Goal: Transaction & Acquisition: Book appointment/travel/reservation

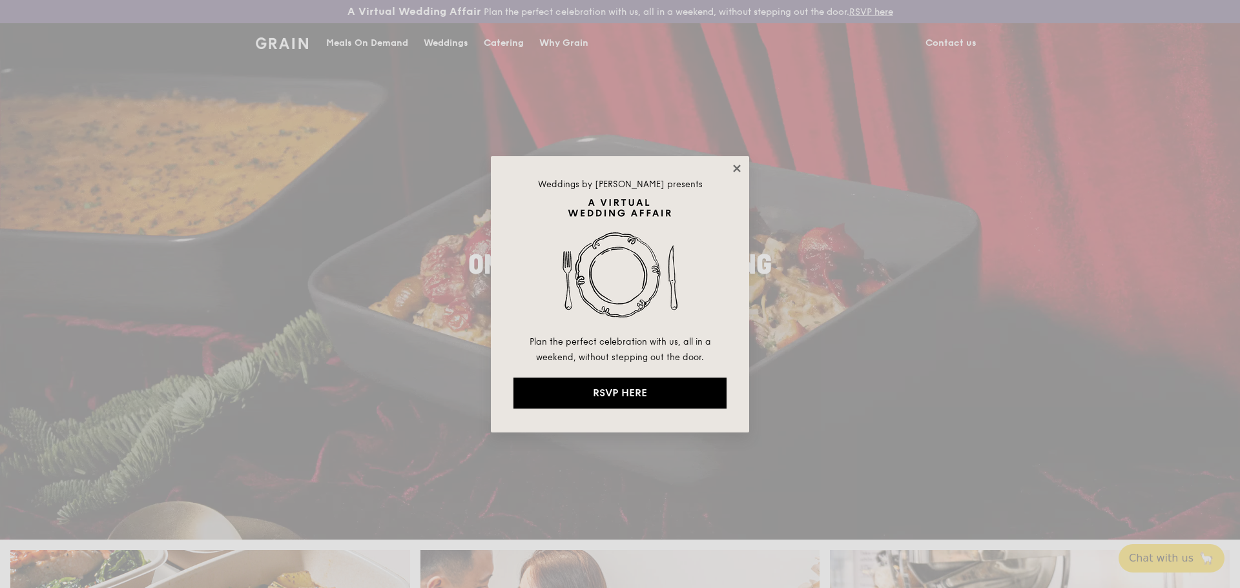
click at [738, 163] on icon at bounding box center [737, 169] width 12 height 12
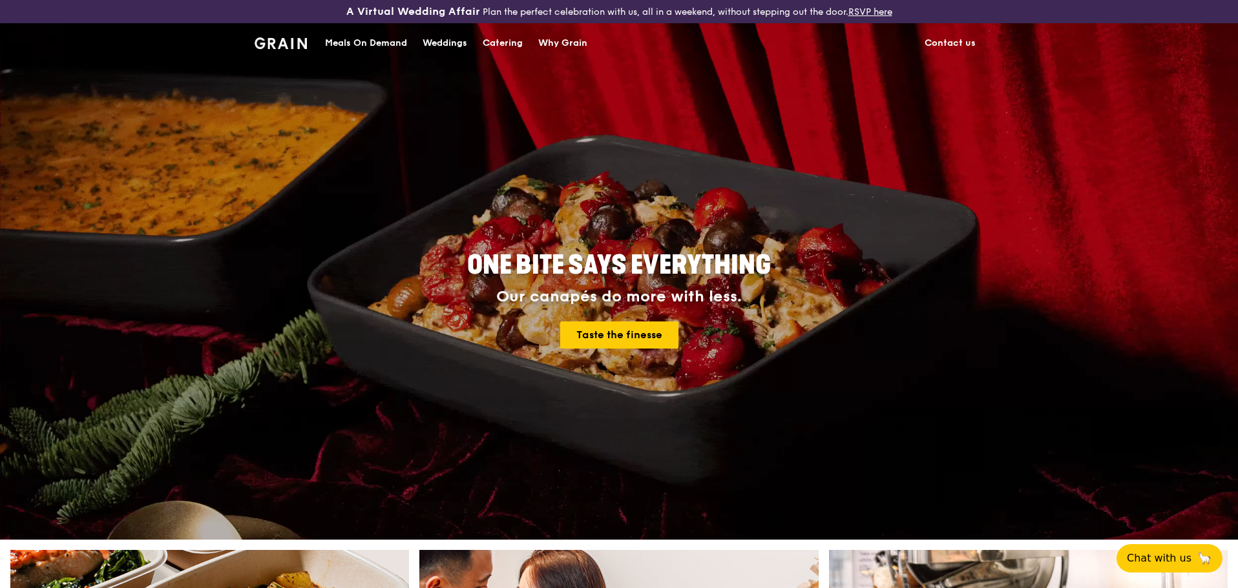
click at [480, 41] on link "Catering" at bounding box center [503, 43] width 56 height 39
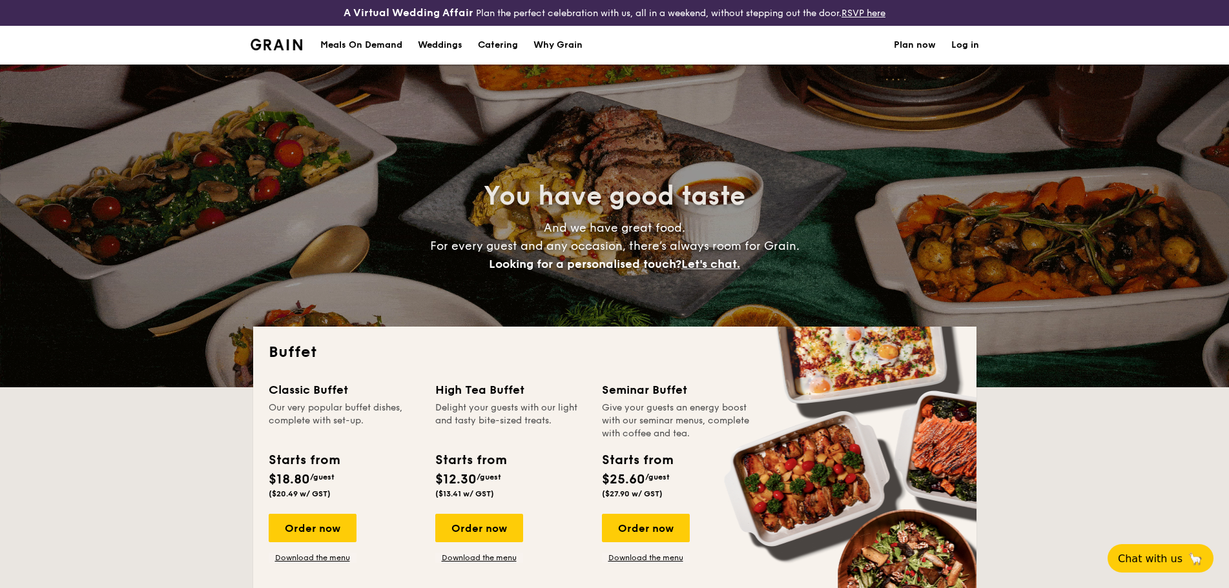
select select
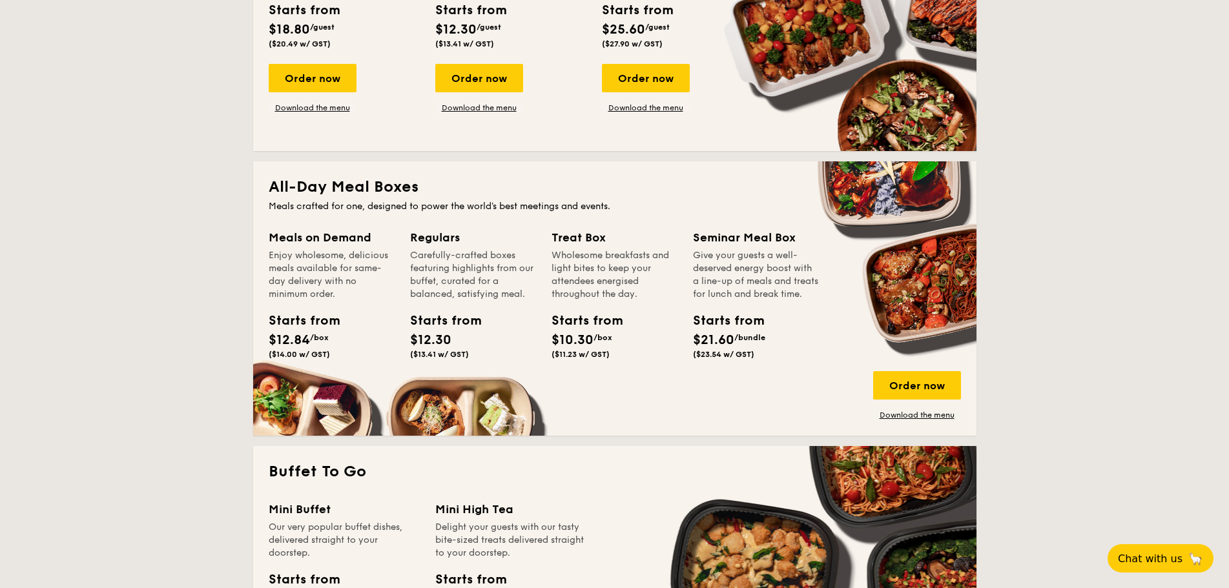
scroll to position [452, 0]
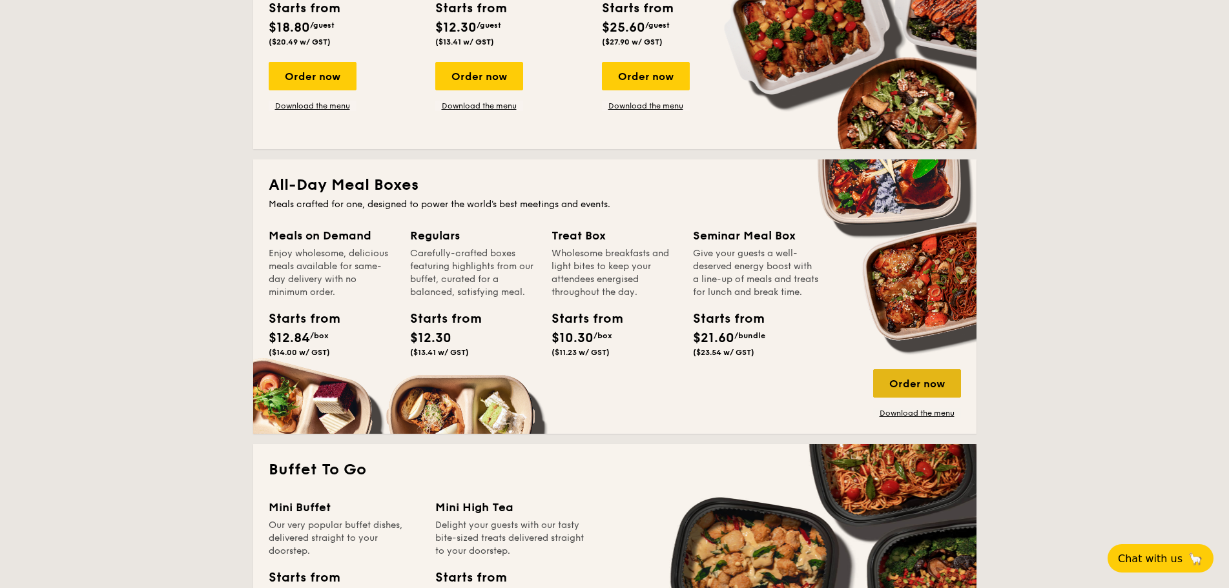
click at [919, 390] on div "Order now" at bounding box center [917, 383] width 88 height 28
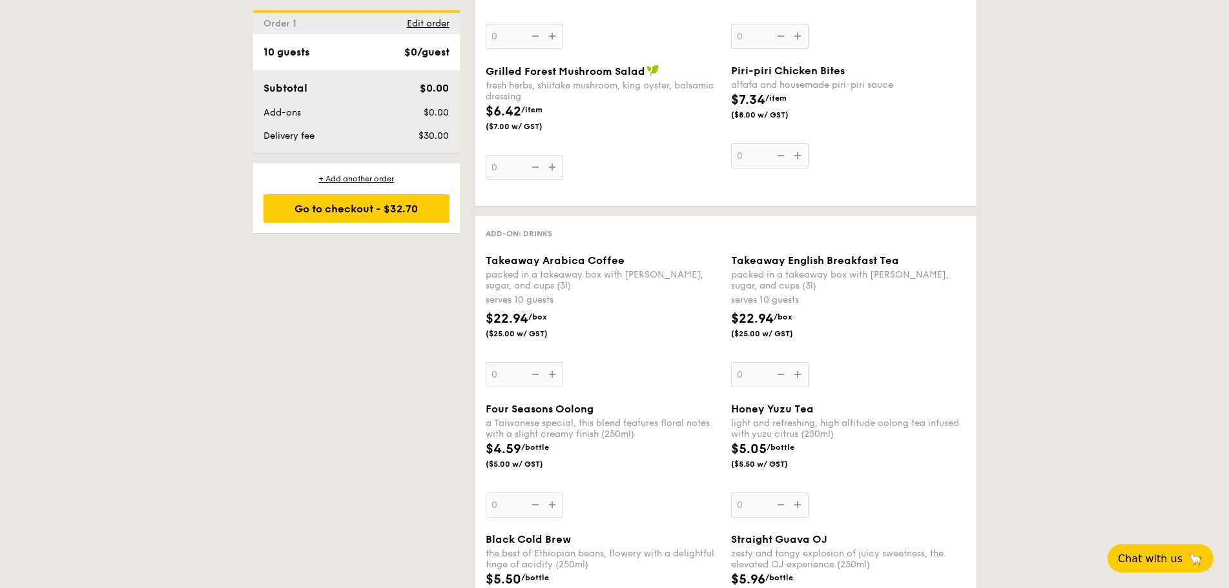
scroll to position [1480, 0]
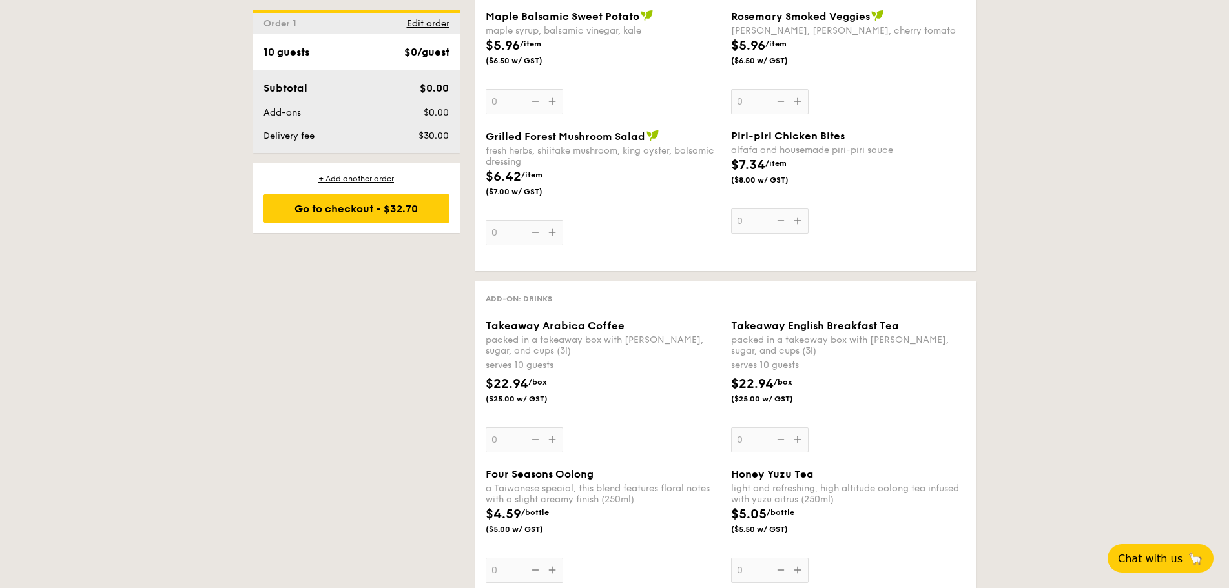
click at [552, 436] on div "Takeaway Arabica Coffee packed in a takeaway box with creamer, sugar, and cups …" at bounding box center [603, 386] width 235 height 133
click at [552, 436] on input "0" at bounding box center [525, 440] width 78 height 25
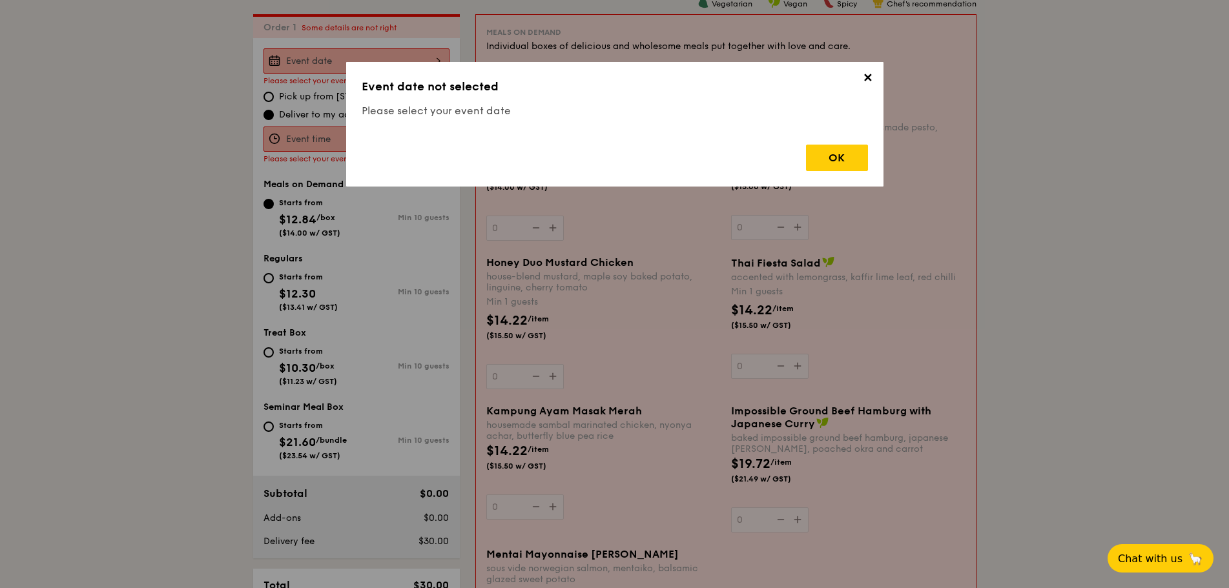
scroll to position [371, 0]
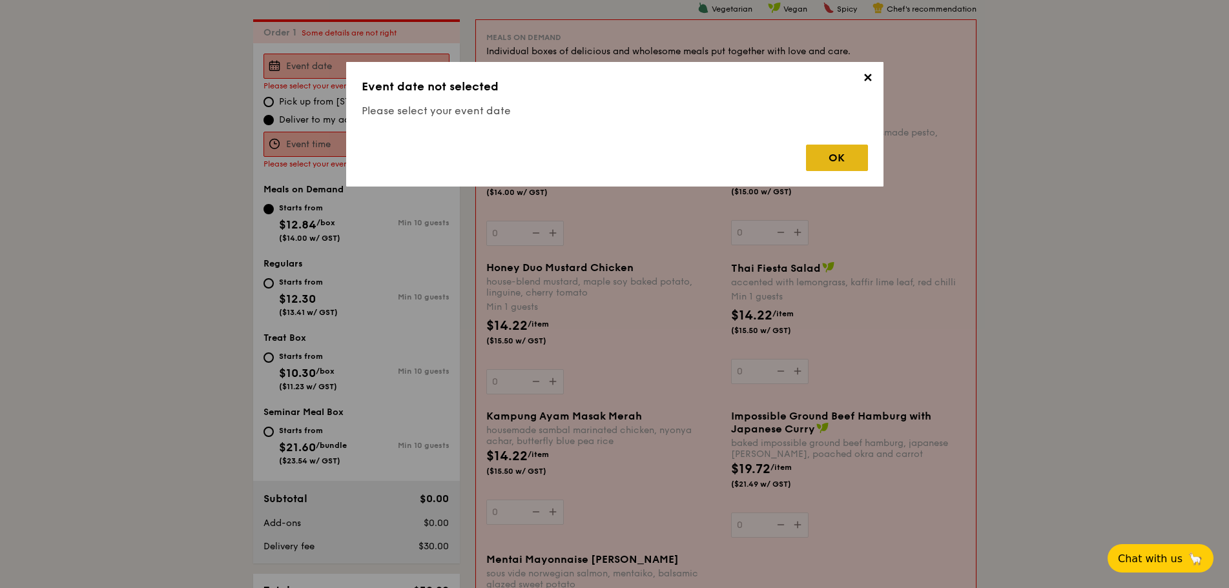
click at [849, 163] on div "OK" at bounding box center [837, 158] width 62 height 26
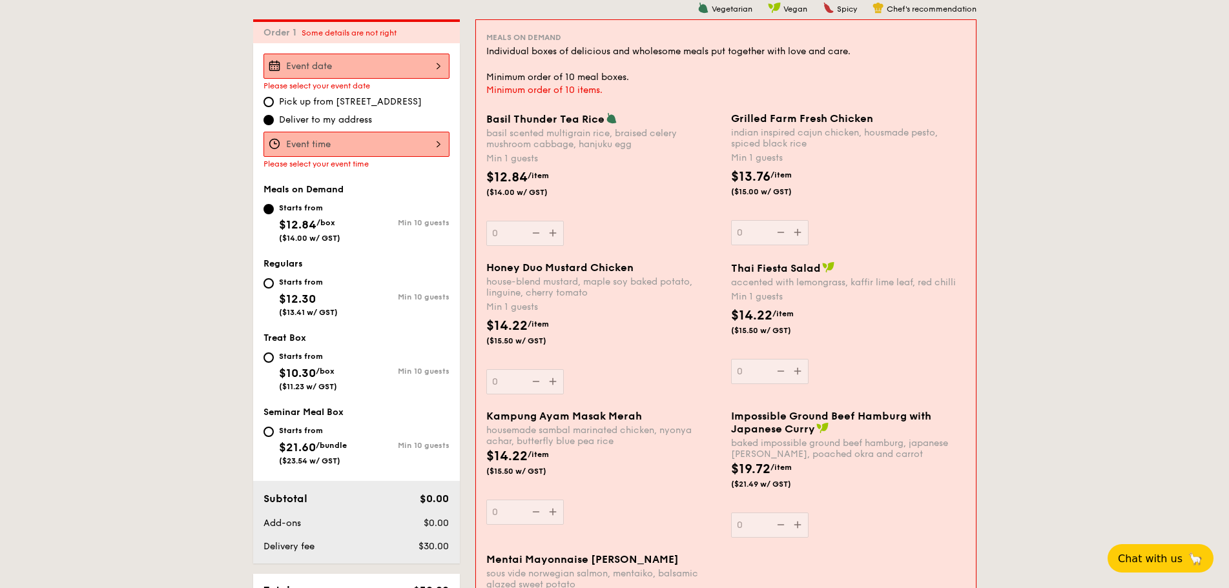
click at [397, 78] on div at bounding box center [357, 66] width 186 height 25
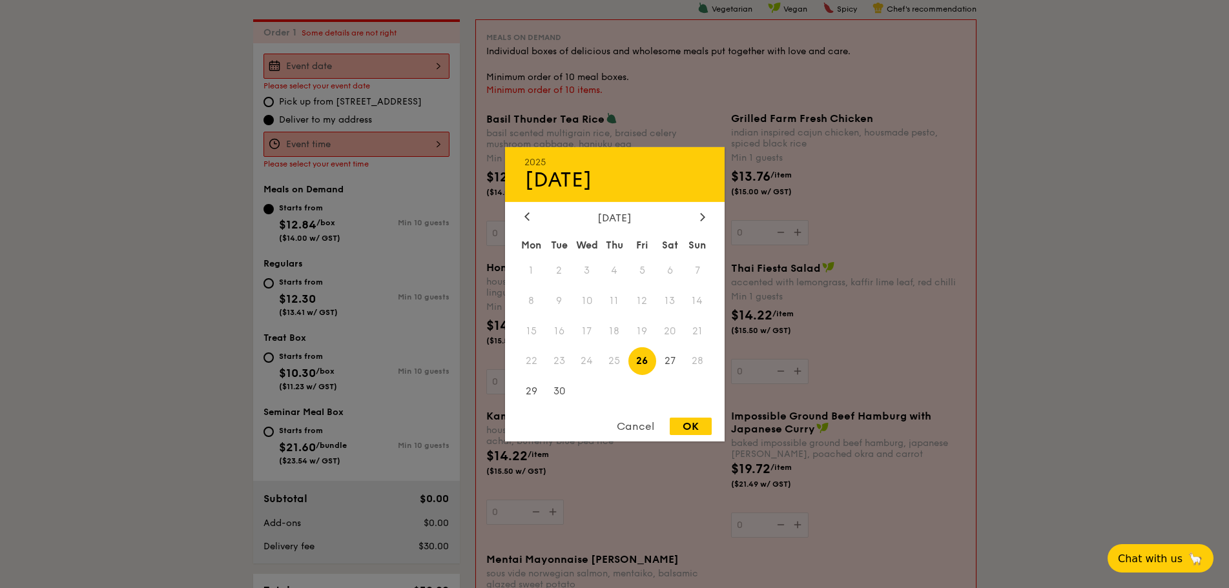
click at [643, 362] on span "26" at bounding box center [643, 362] width 28 height 28
click at [663, 352] on span "27" at bounding box center [670, 362] width 28 height 28
click at [694, 426] on div "OK" at bounding box center [691, 426] width 42 height 17
type input "Sep 27, 2025"
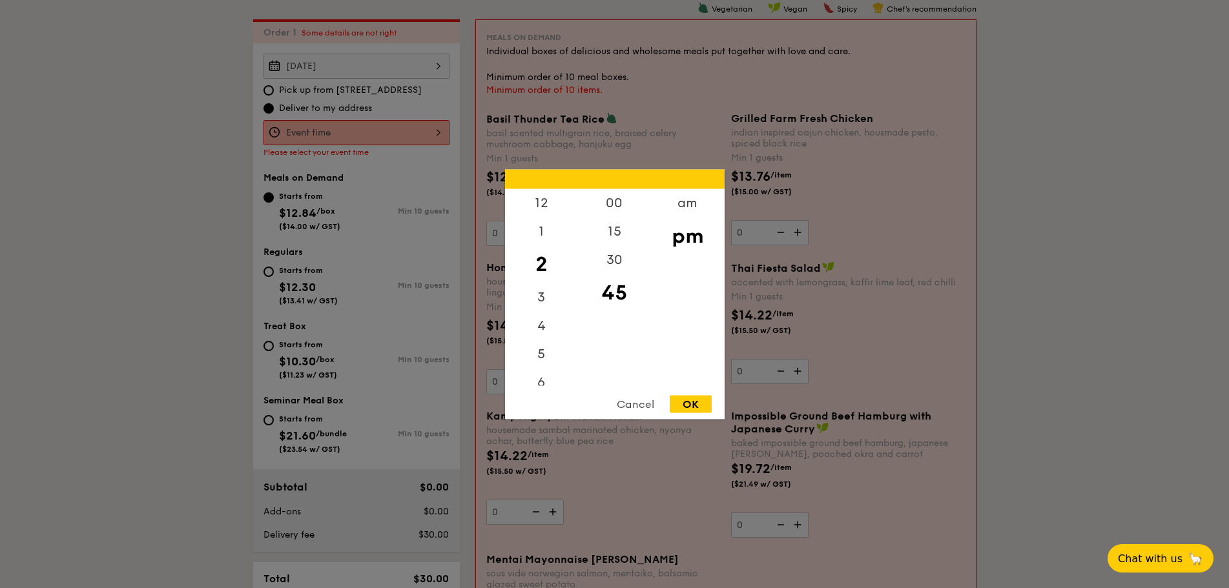
click at [348, 132] on div "12 1 2 3 4 5 6 7 8 9 10 11 00 15 30 45 am pm Cancel OK" at bounding box center [357, 132] width 186 height 25
click at [693, 404] on div "OK" at bounding box center [691, 403] width 42 height 17
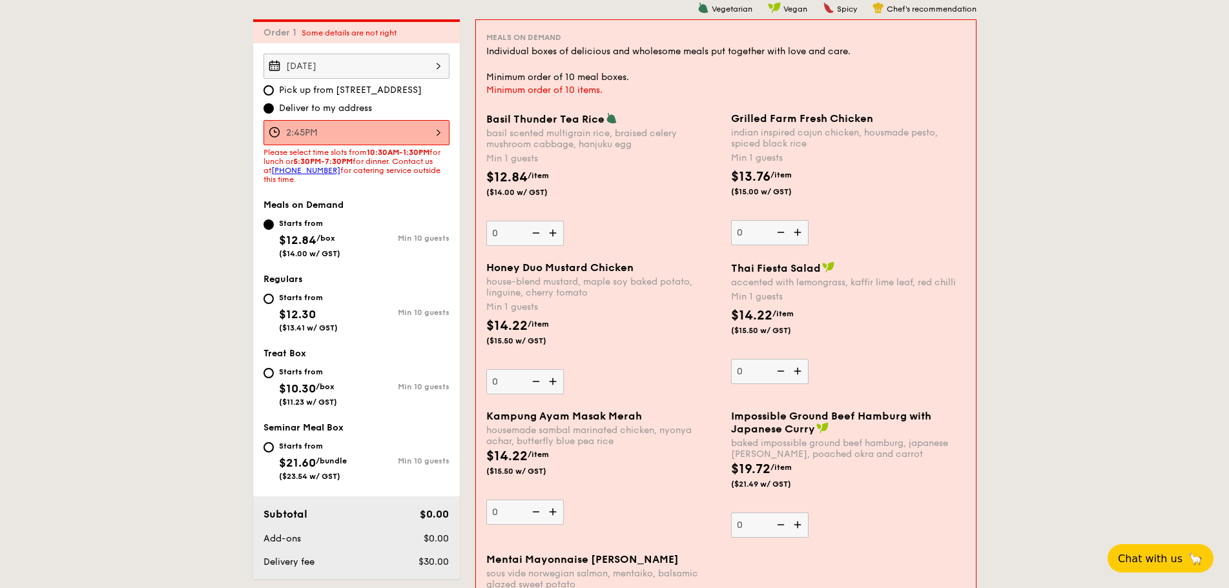
click at [422, 143] on div "2:45PM" at bounding box center [357, 132] width 186 height 25
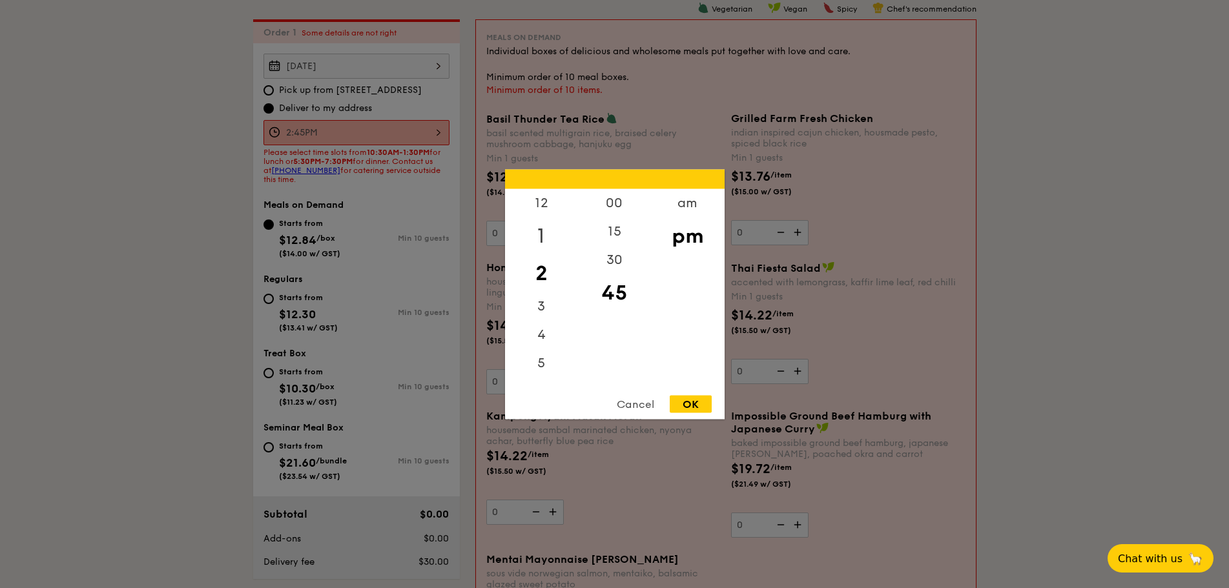
click at [543, 231] on div "1" at bounding box center [541, 235] width 73 height 37
drag, startPoint x: 603, startPoint y: 261, endPoint x: 612, endPoint y: 276, distance: 17.7
click at [609, 269] on div "30" at bounding box center [614, 263] width 73 height 37
click at [691, 407] on div "OK" at bounding box center [691, 403] width 42 height 17
type input "1:30PM"
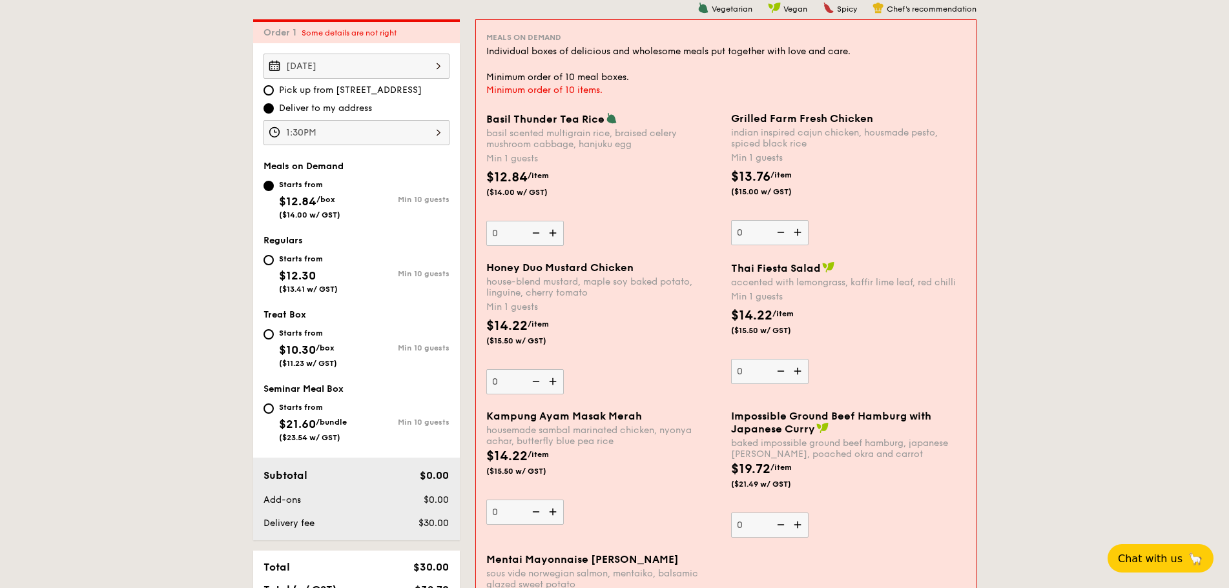
click at [552, 236] on img at bounding box center [554, 233] width 19 height 25
click at [552, 236] on input "0" at bounding box center [525, 233] width 78 height 25
click at [552, 236] on img at bounding box center [554, 233] width 19 height 25
click at [552, 236] on input "1" at bounding box center [525, 233] width 78 height 25
type input "2"
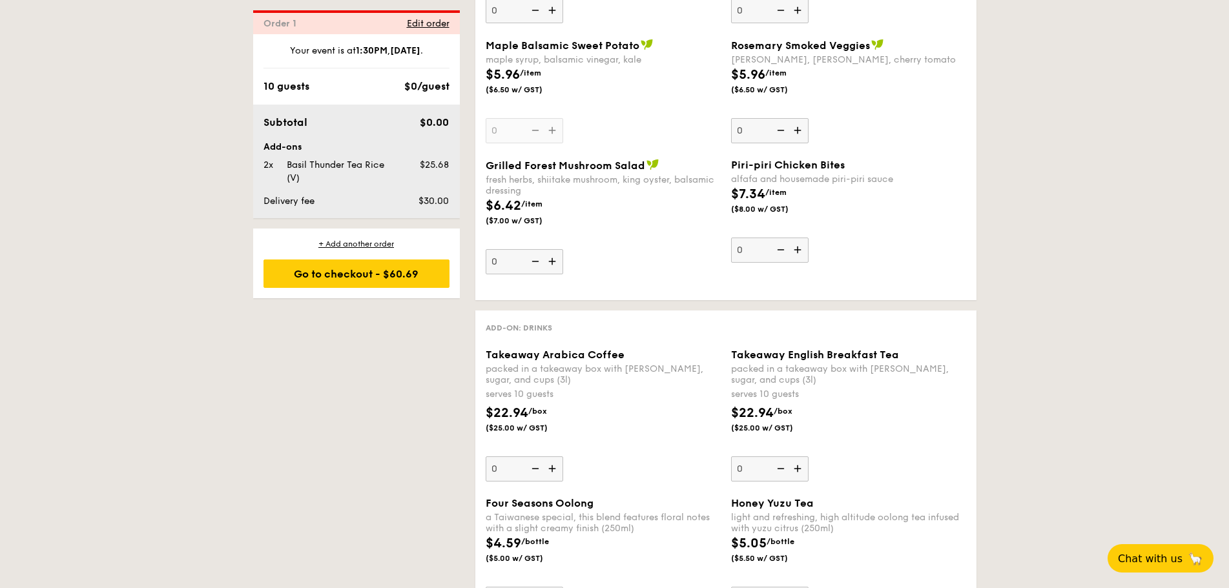
scroll to position [1469, 0]
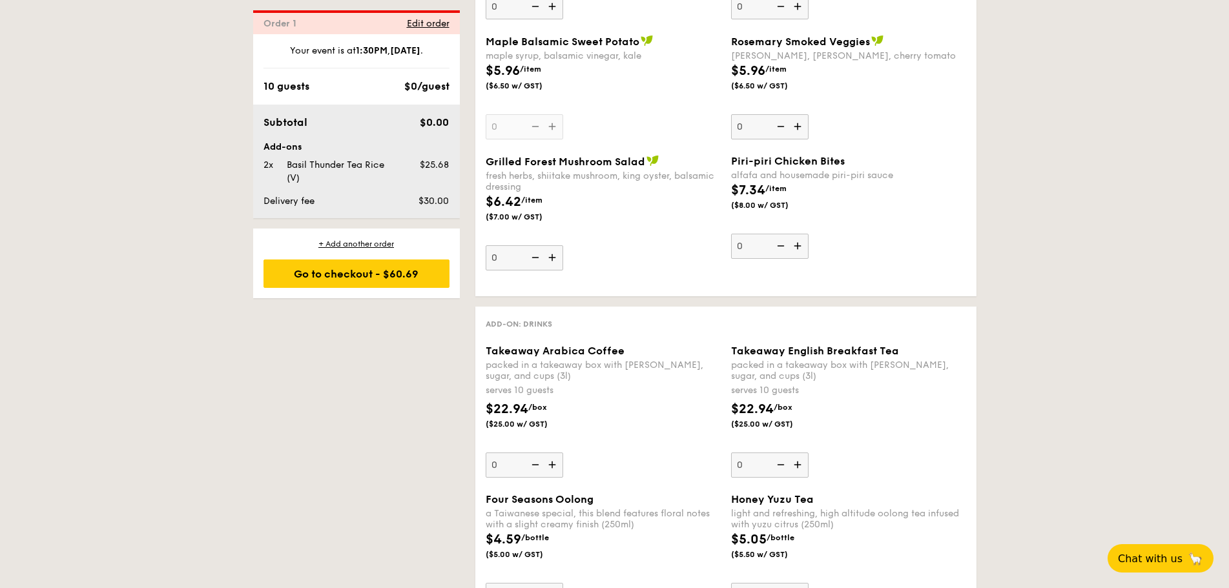
click at [557, 262] on img at bounding box center [553, 257] width 19 height 25
click at [557, 262] on input "0" at bounding box center [525, 257] width 78 height 25
type input "1"
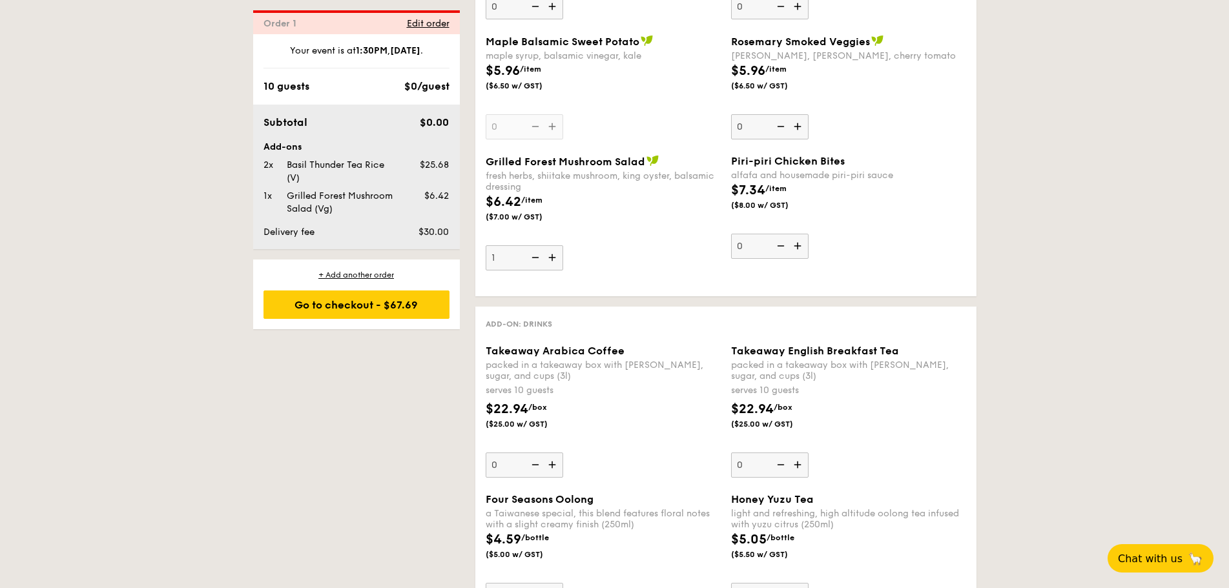
click at [556, 464] on img at bounding box center [553, 465] width 19 height 25
click at [556, 464] on input "0" at bounding box center [525, 465] width 78 height 25
type input "1"
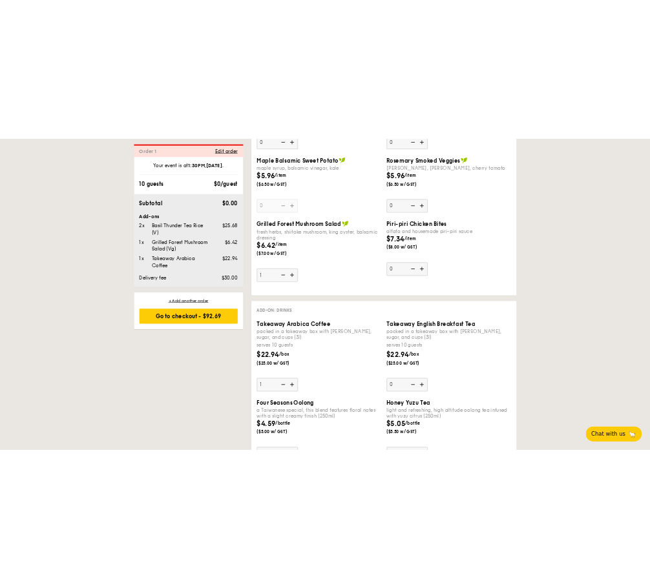
scroll to position [1527, 0]
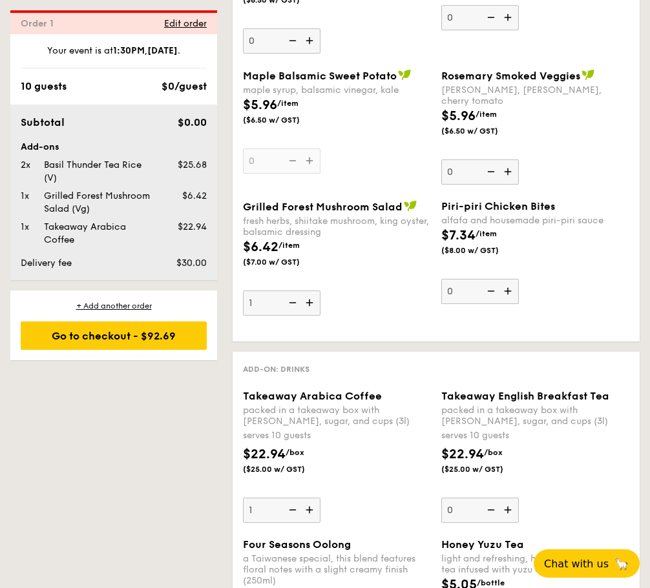
click at [97, 161] on div "Basil Thunder Tea Rice (V)" at bounding box center [98, 172] width 118 height 26
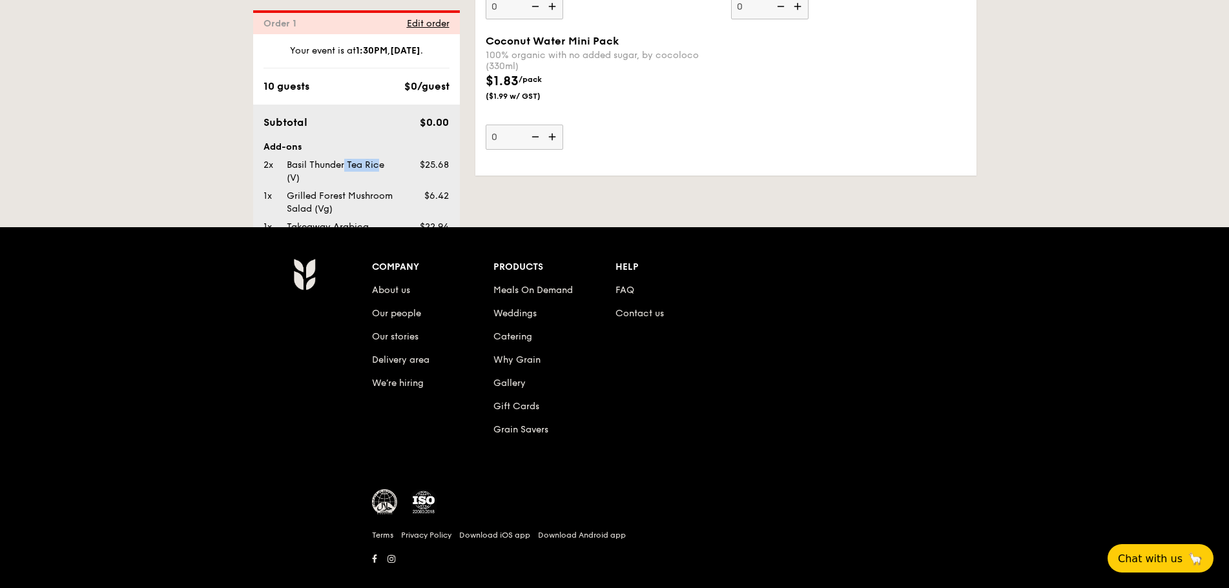
scroll to position [2721, 0]
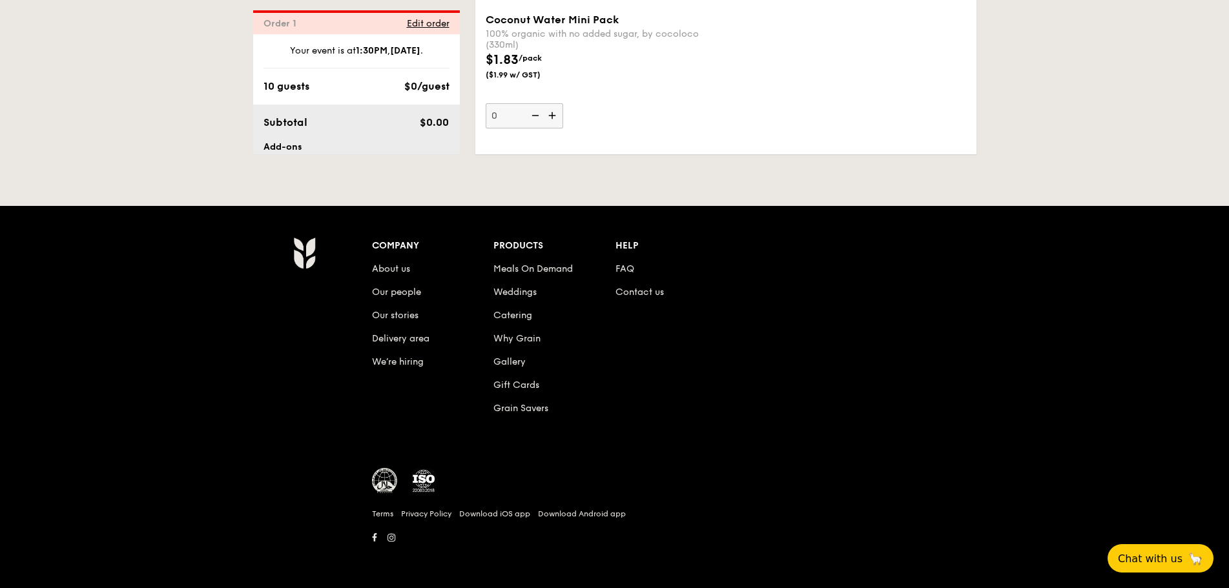
click at [375, 261] on li "About us" at bounding box center [433, 266] width 122 height 23
click at [377, 262] on li "About us" at bounding box center [433, 266] width 122 height 23
click at [384, 271] on link "About us" at bounding box center [391, 269] width 38 height 11
